Goal: Find specific page/section: Find specific page/section

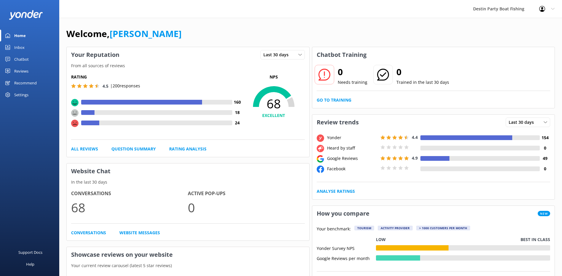
click at [26, 78] on div "Recommend" at bounding box center [25, 83] width 23 height 12
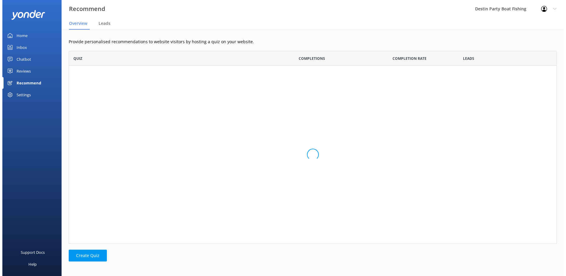
scroll to position [188, 484]
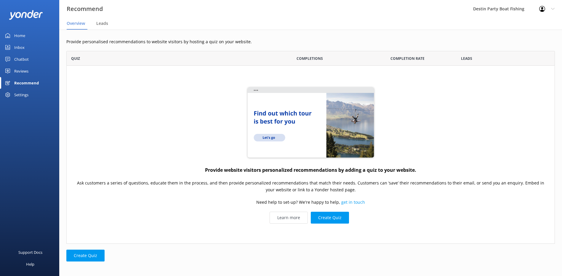
click at [22, 49] on div "Inbox" at bounding box center [19, 47] width 10 height 12
